Goal: Check status: Check status

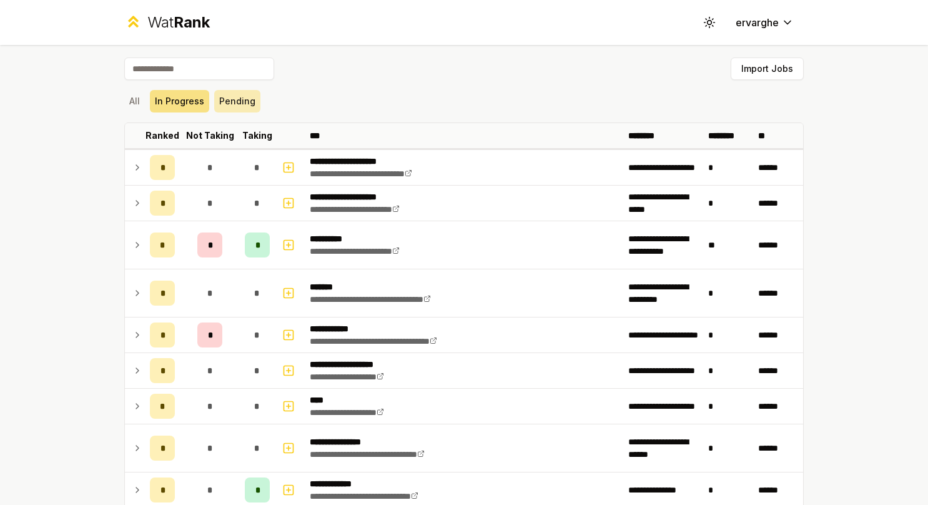
click at [231, 110] on button "Pending" at bounding box center [237, 101] width 46 height 22
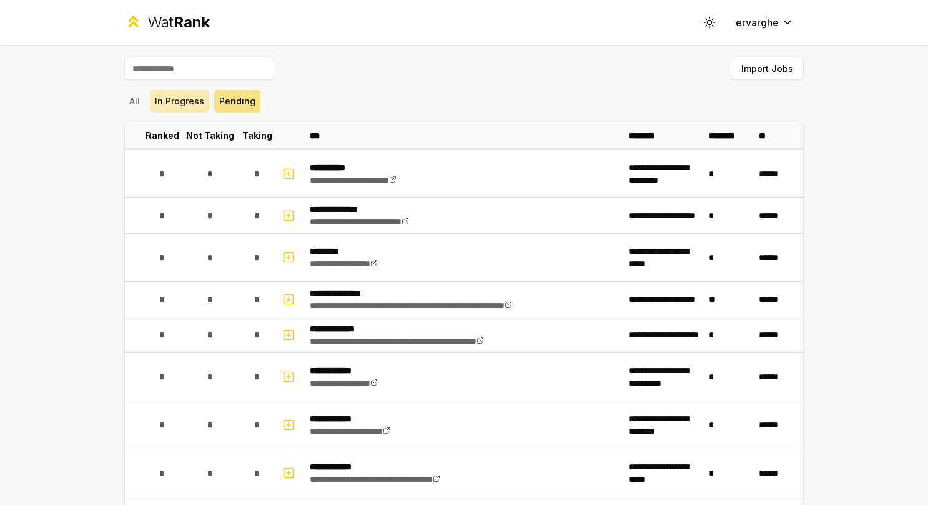
click at [198, 105] on button "In Progress" at bounding box center [179, 101] width 59 height 22
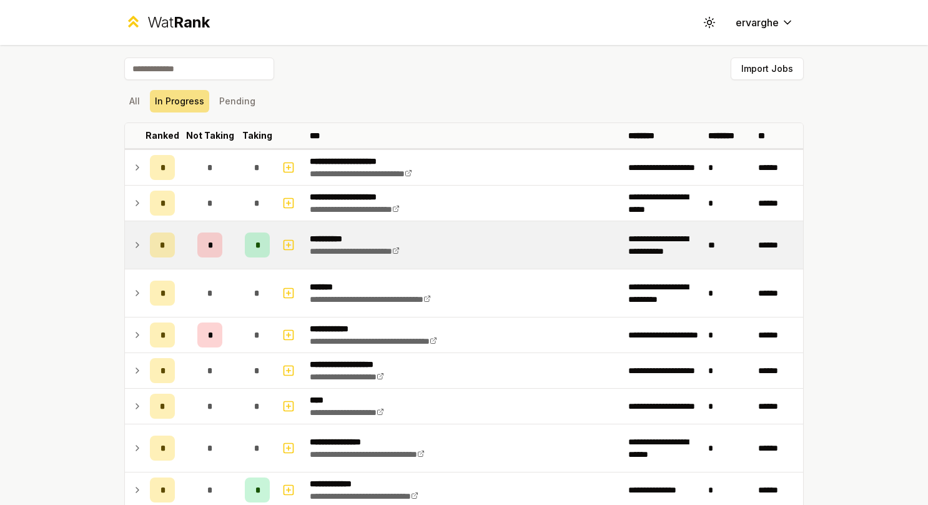
click at [132, 244] on icon at bounding box center [137, 244] width 10 height 15
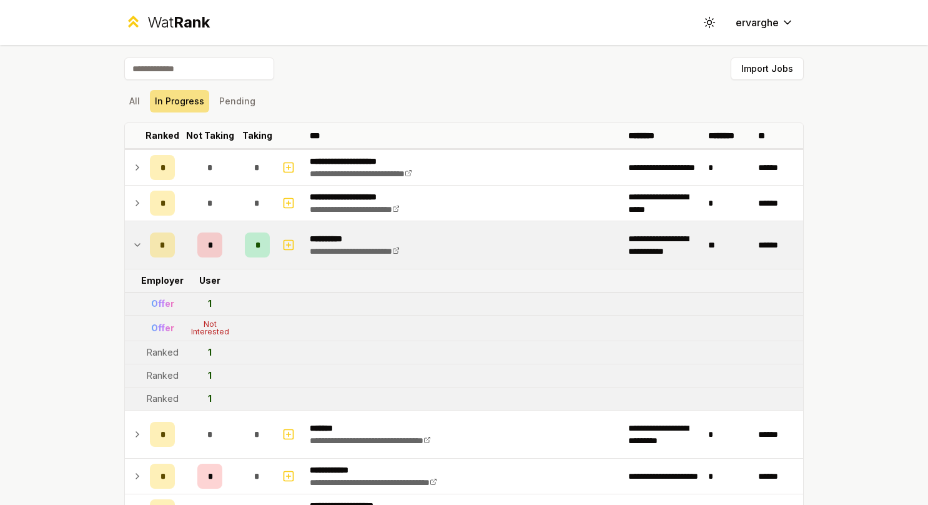
click at [132, 242] on icon at bounding box center [137, 244] width 10 height 15
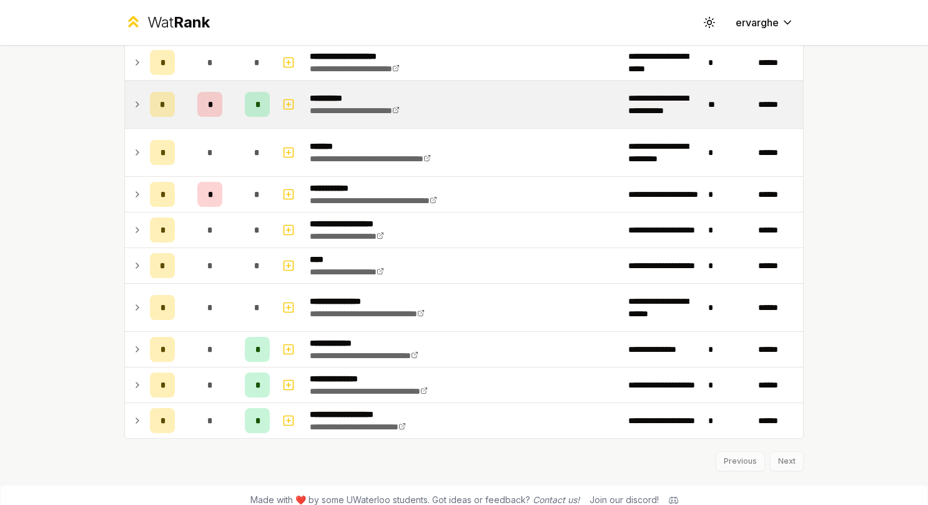
scroll to position [149, 0]
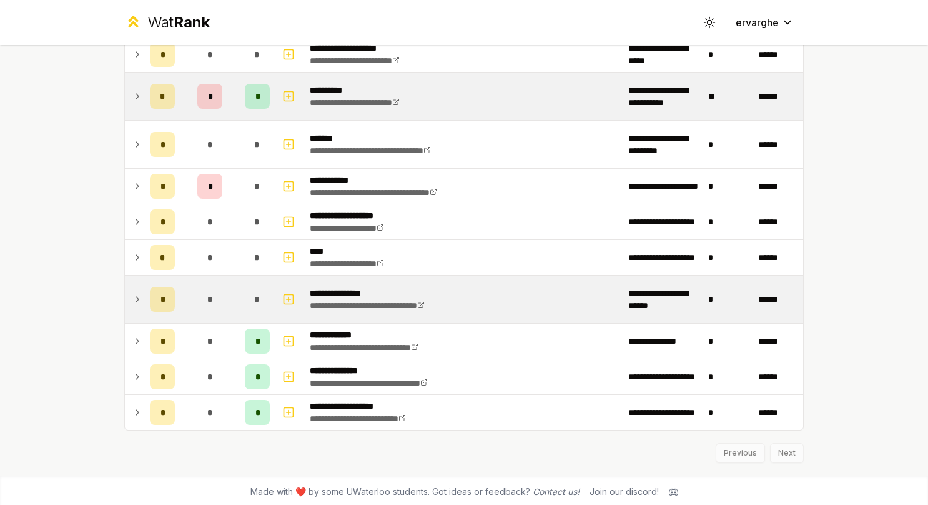
click at [136, 276] on td at bounding box center [135, 298] width 20 height 47
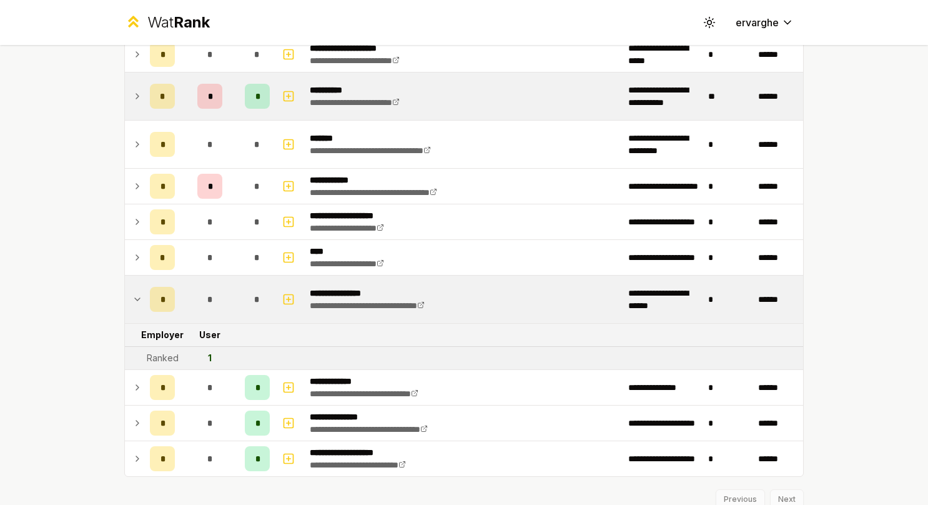
click at [136, 276] on td at bounding box center [135, 298] width 20 height 47
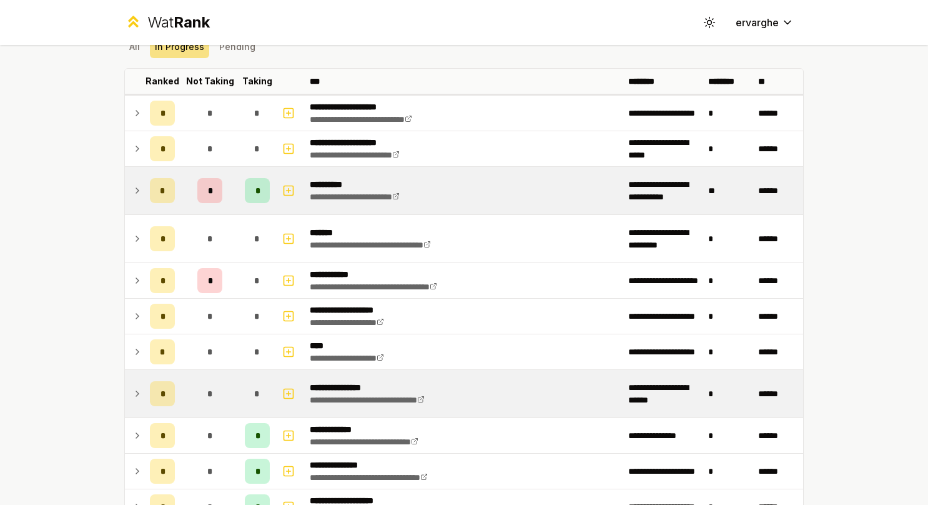
scroll to position [0, 0]
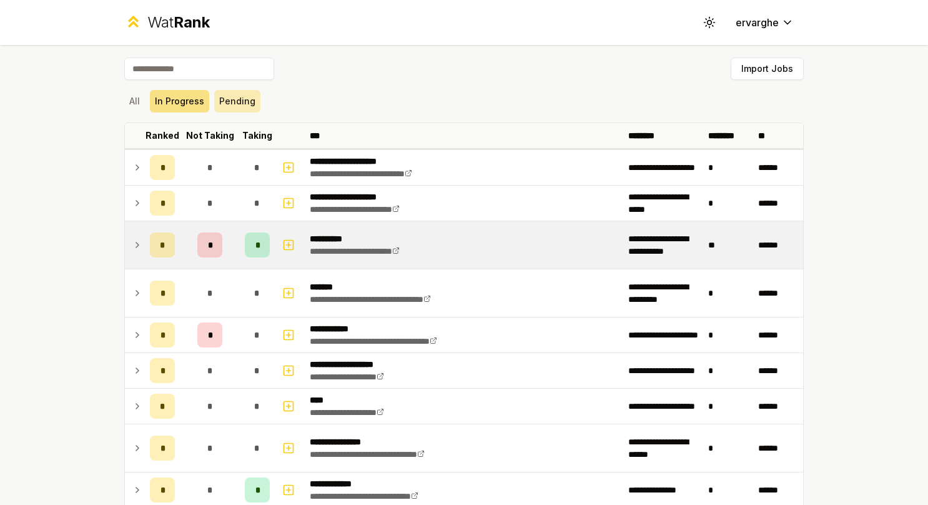
click at [222, 106] on button "Pending" at bounding box center [237, 101] width 46 height 22
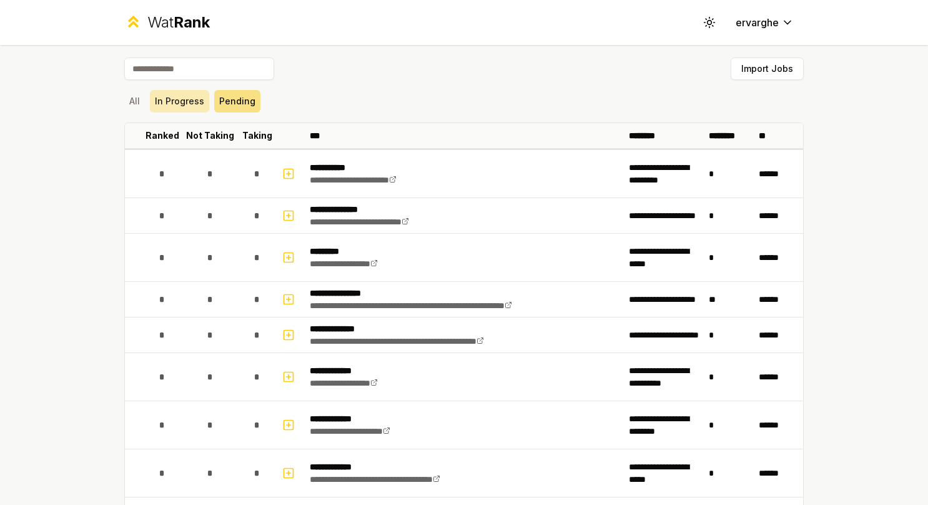
click at [186, 103] on button "In Progress" at bounding box center [179, 101] width 59 height 22
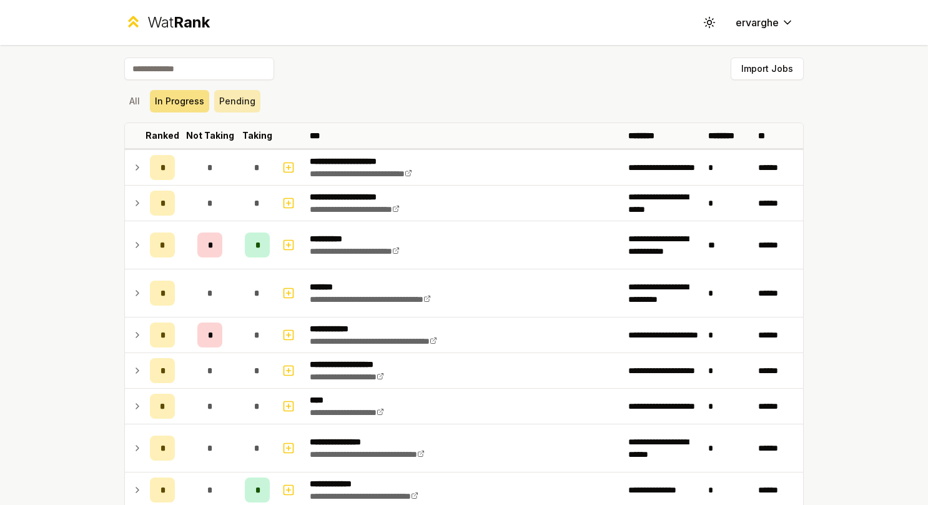
click at [235, 102] on button "Pending" at bounding box center [237, 101] width 46 height 22
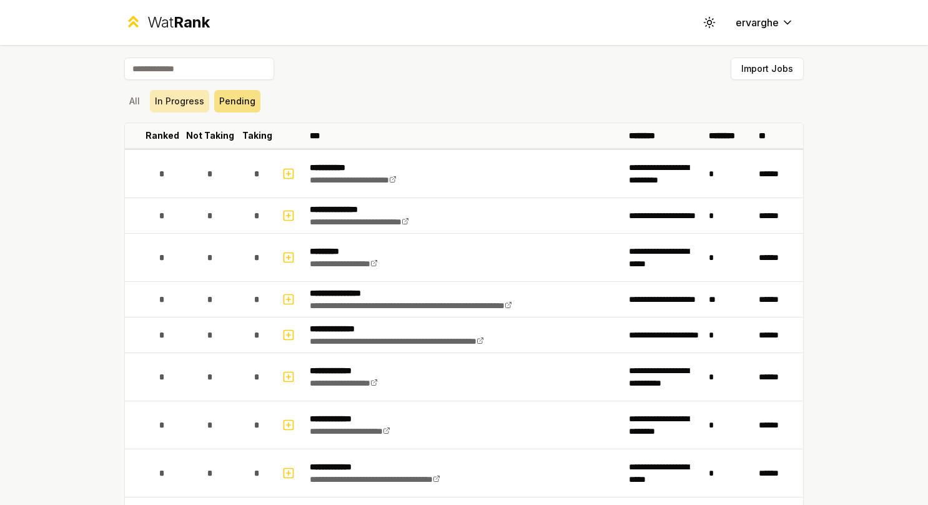
click at [182, 102] on button "In Progress" at bounding box center [179, 101] width 59 height 22
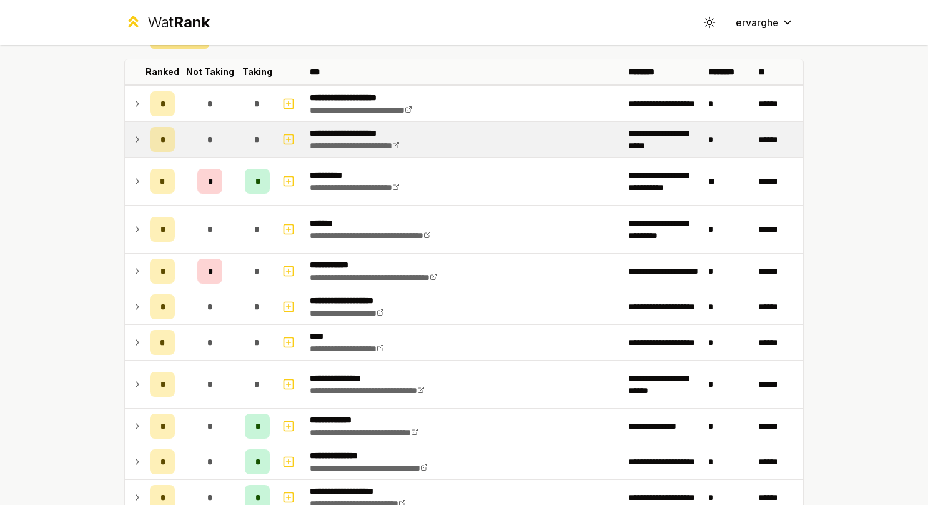
scroll to position [125, 0]
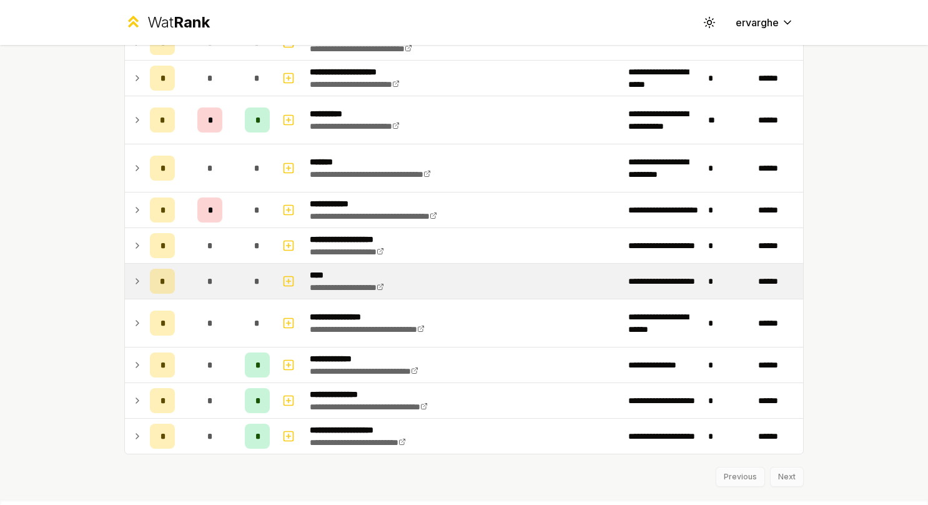
click at [126, 285] on td at bounding box center [135, 281] width 20 height 35
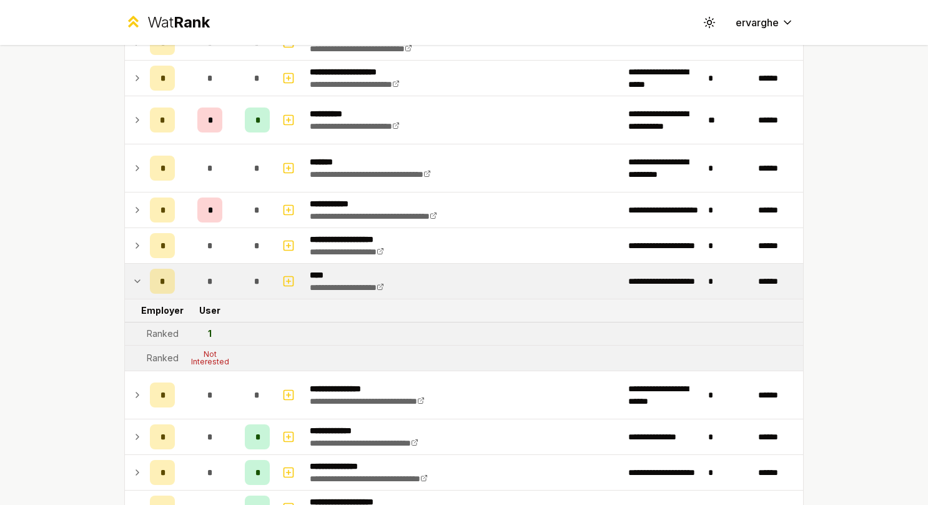
click at [126, 285] on td at bounding box center [135, 281] width 20 height 35
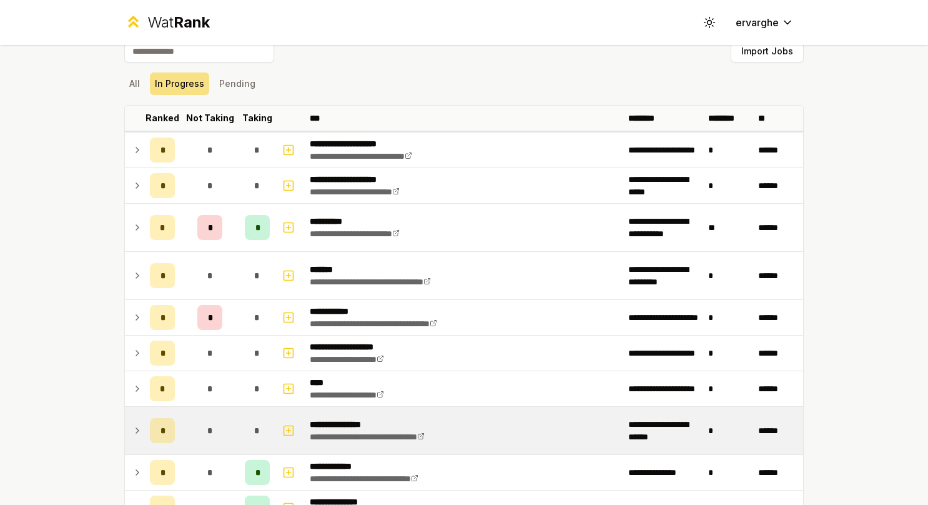
scroll to position [0, 0]
